Goal: Task Accomplishment & Management: Use online tool/utility

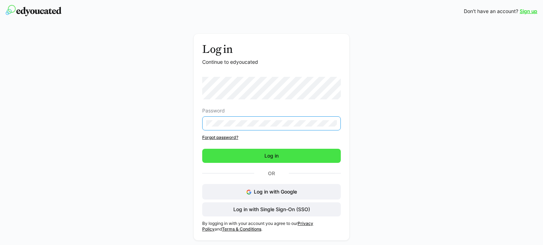
click at [285, 157] on span "Log in" at bounding box center [271, 156] width 138 height 14
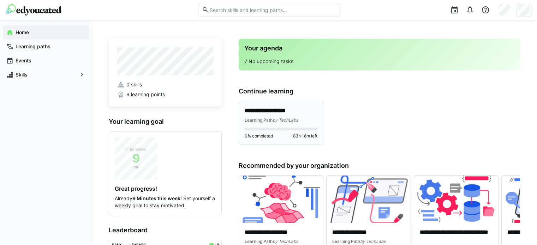
click at [302, 114] on p "**********" at bounding box center [281, 111] width 73 height 8
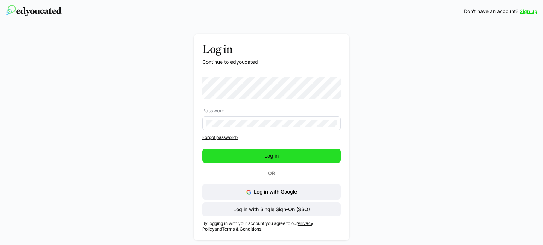
click at [283, 156] on span "Log in" at bounding box center [271, 156] width 138 height 14
